Goal: Use online tool/utility: Use online tool/utility

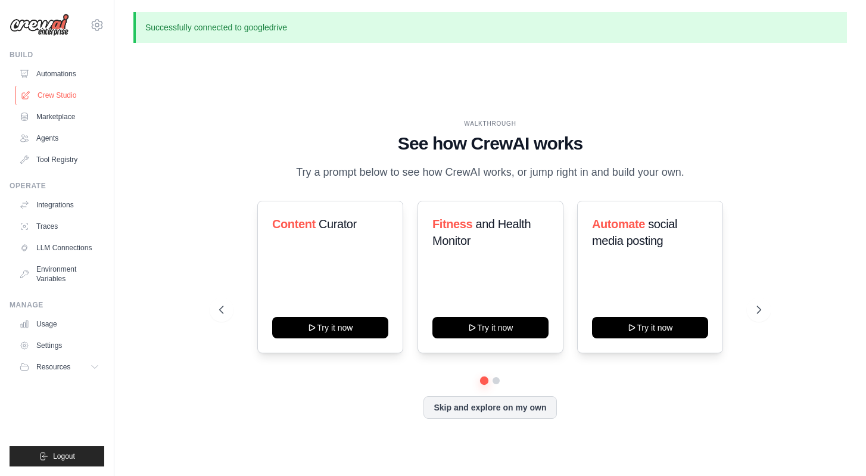
click at [67, 98] on link "Crew Studio" at bounding box center [60, 95] width 90 height 19
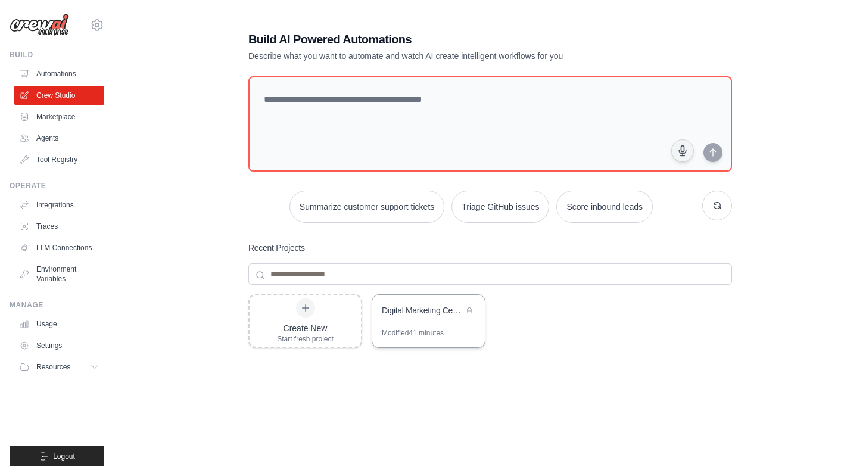
click at [448, 319] on div "Digital Marketing Certification Study Planner" at bounding box center [428, 311] width 113 height 33
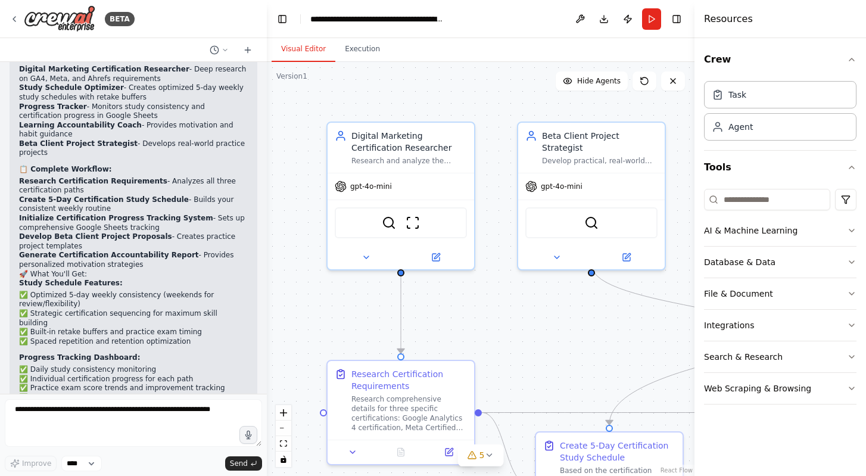
scroll to position [3880, 0]
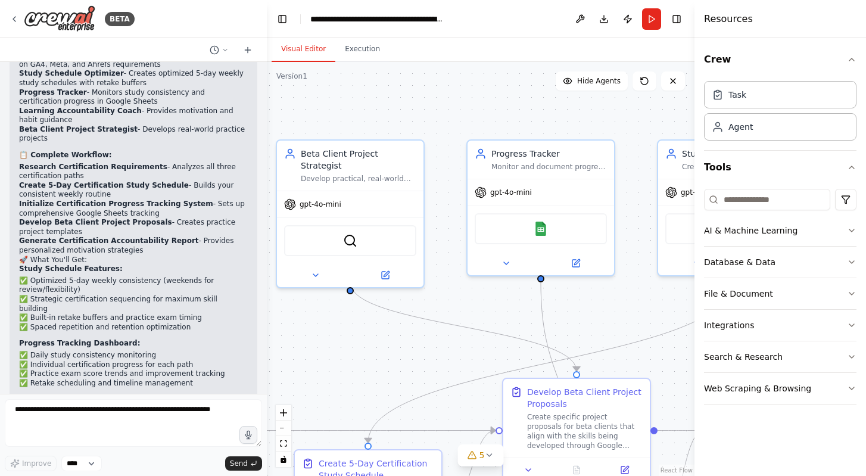
drag, startPoint x: 551, startPoint y: 334, endPoint x: 311, endPoint y: 350, distance: 240.6
click at [311, 350] on div ".deletable-edge-delete-btn { width: 20px; height: 20px; border: 0px solid #ffff…" at bounding box center [481, 269] width 428 height 414
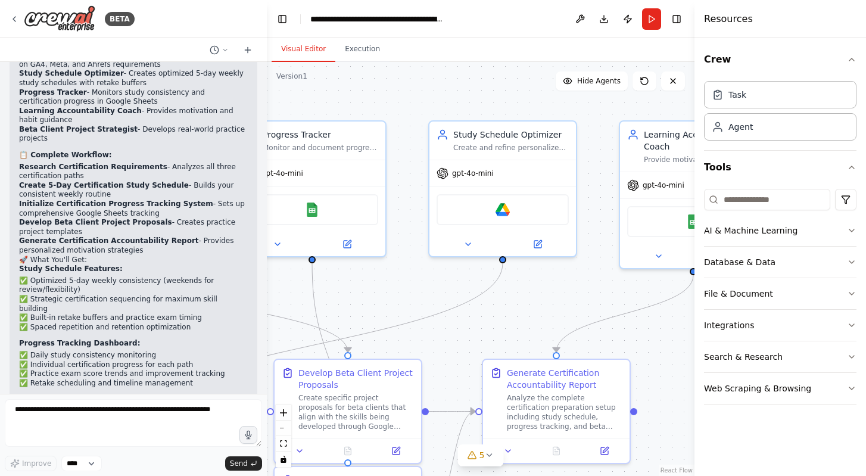
drag, startPoint x: 607, startPoint y: 299, endPoint x: 378, endPoint y: 281, distance: 230.6
click at [378, 281] on div ".deletable-edge-delete-btn { width: 20px; height: 20px; border: 0px solid #ffff…" at bounding box center [481, 269] width 428 height 414
click at [494, 212] on div "Google Drive" at bounding box center [503, 207] width 132 height 31
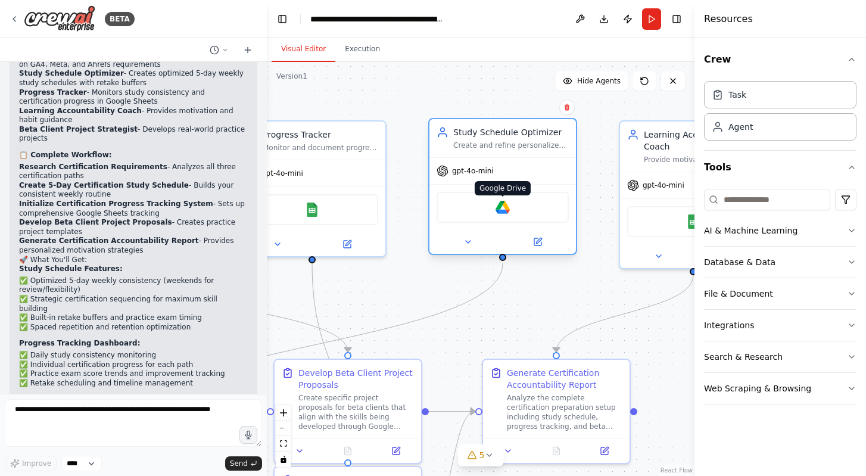
click at [507, 212] on img at bounding box center [502, 207] width 14 height 14
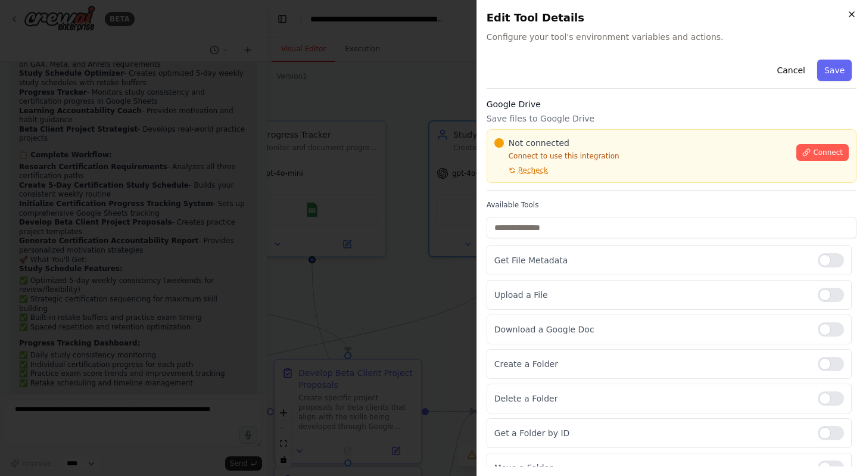
click at [853, 11] on icon "button" at bounding box center [852, 15] width 10 height 10
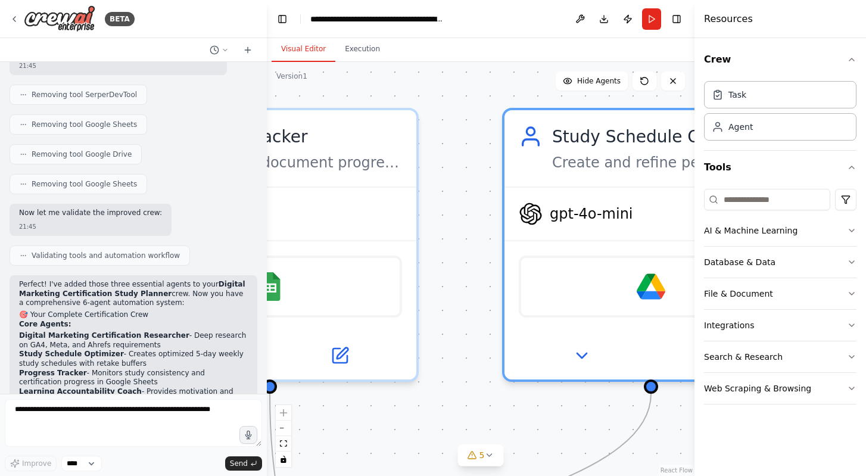
scroll to position [3604, 0]
